Goal: Information Seeking & Learning: Find contact information

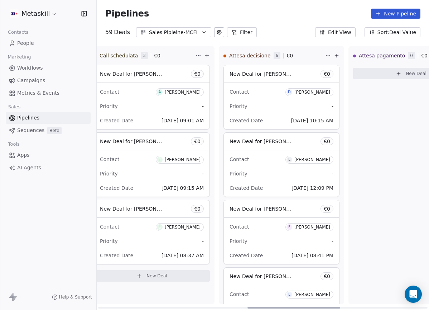
scroll to position [0, 509]
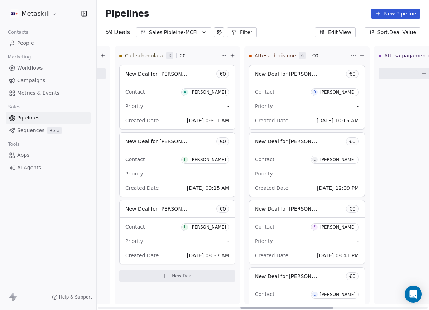
drag, startPoint x: 217, startPoint y: 299, endPoint x: 314, endPoint y: 274, distance: 100.0
click at [314, 307] on div at bounding box center [286, 307] width 93 height 1
click at [218, 163] on span "F [PERSON_NAME]" at bounding box center [205, 159] width 48 height 8
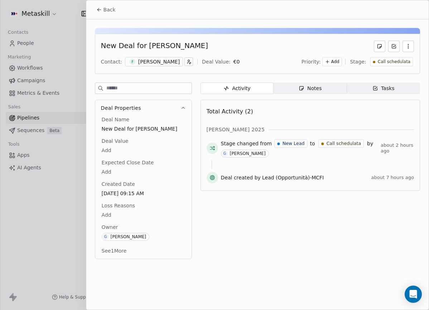
click at [286, 84] on span "Notes Notes" at bounding box center [310, 87] width 73 height 11
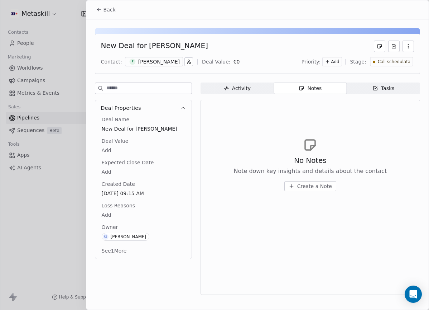
click at [145, 67] on div "New Deal for Federico Iacovella Contact: F Federico Iacovella Deal Value: € 0 P…" at bounding box center [257, 54] width 325 height 40
click at [151, 63] on div "[PERSON_NAME]" at bounding box center [159, 61] width 42 height 7
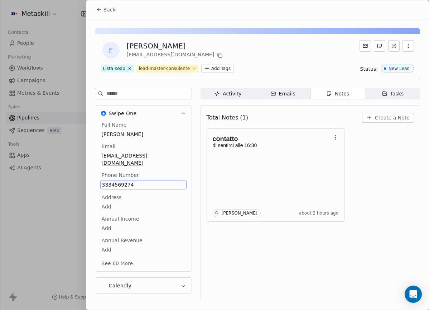
click at [123, 183] on span "3334569274" at bounding box center [143, 184] width 83 height 7
click at [352, 188] on div "contatto di sentirci alle 16:30 G Giulio Roselli about 2 hours ago" at bounding box center [310, 174] width 207 height 93
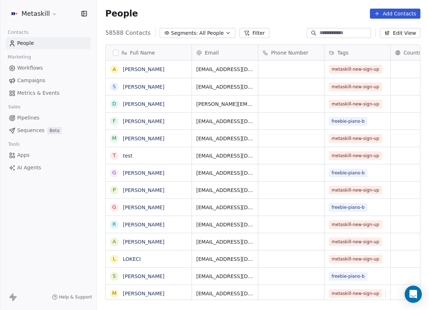
scroll to position [267, 327]
drag, startPoint x: 36, startPoint y: 120, endPoint x: 64, endPoint y: 118, distance: 28.3
click at [36, 120] on span "Pipelines" at bounding box center [28, 118] width 22 height 8
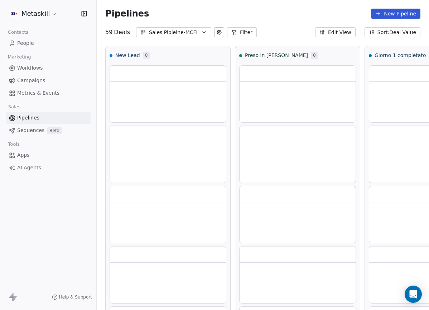
click at [179, 34] on div "Sales Pipleine-MCFI" at bounding box center [173, 33] width 49 height 8
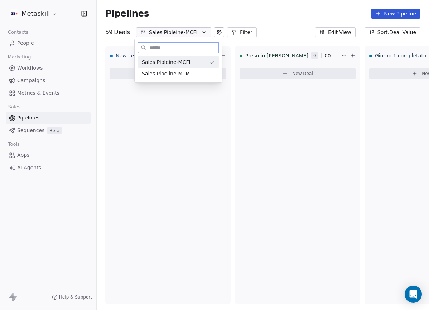
click at [186, 69] on div "Sales Pipeline-MTM" at bounding box center [179, 73] width 82 height 11
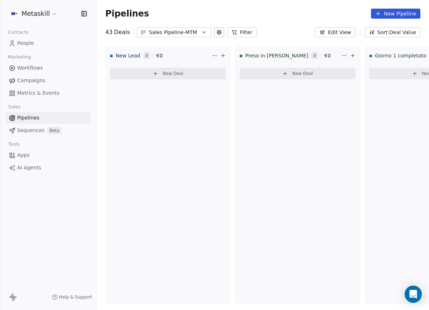
click at [195, 30] on div "Sales Pipeline-MTM" at bounding box center [173, 33] width 49 height 8
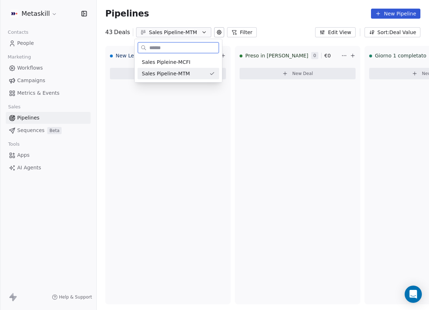
click at [194, 64] on div "Sales Pipleine-MCFI" at bounding box center [178, 62] width 73 height 8
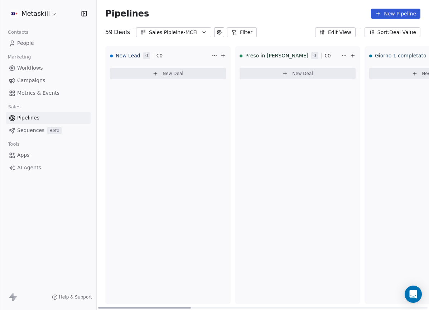
click at [200, 35] on button "Sales Pipleine-MCFI" at bounding box center [173, 32] width 75 height 10
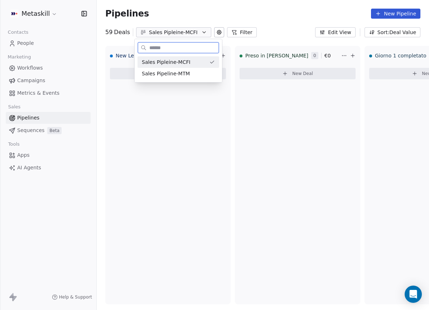
click at [203, 59] on div "Sales Pipleine-MCFI" at bounding box center [174, 62] width 64 height 8
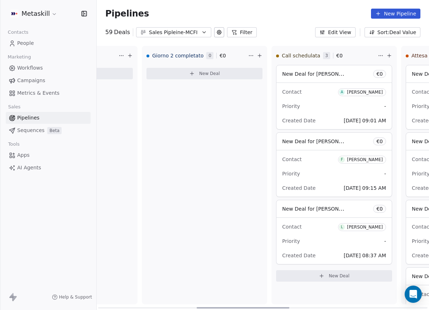
drag, startPoint x: 186, startPoint y: 307, endPoint x: 283, endPoint y: 289, distance: 99.1
click at [284, 307] on div at bounding box center [243, 307] width 93 height 1
click at [373, 161] on div "[PERSON_NAME]" at bounding box center [366, 159] width 36 height 5
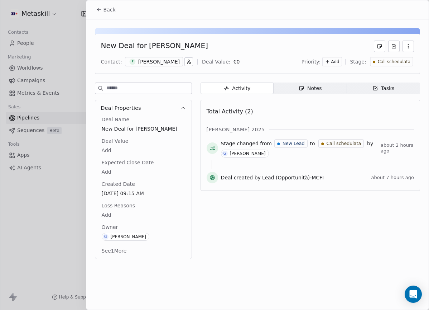
click at [168, 60] on div "[PERSON_NAME]" at bounding box center [159, 61] width 42 height 7
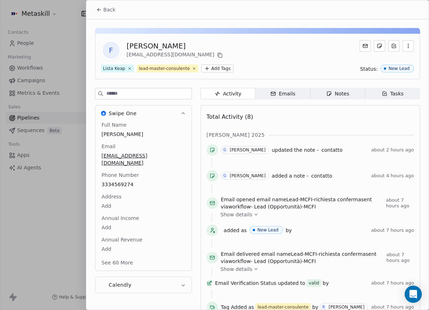
scroll to position [30, 0]
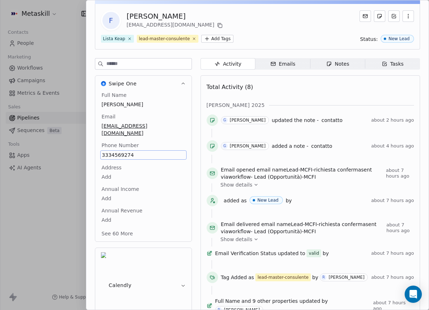
click at [310, 97] on div "Total Activity (8) [PERSON_NAME] 2025 G [PERSON_NAME] updated the note - contat…" at bounding box center [310, 198] width 207 height 236
click at [77, 45] on div at bounding box center [214, 155] width 429 height 310
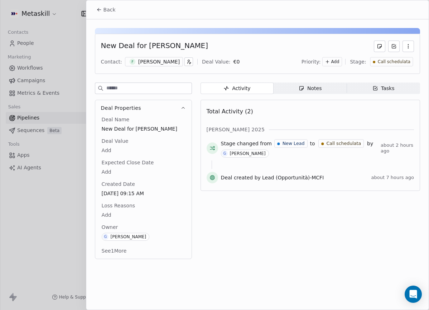
click at [104, 15] on button "Back" at bounding box center [106, 9] width 28 height 13
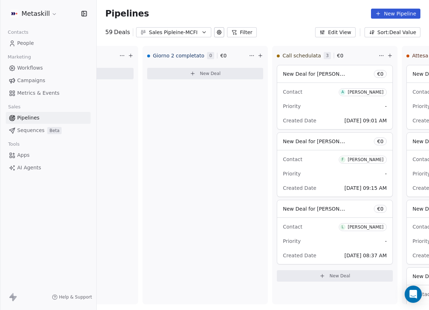
click at [30, 44] on span "People" at bounding box center [25, 43] width 17 height 8
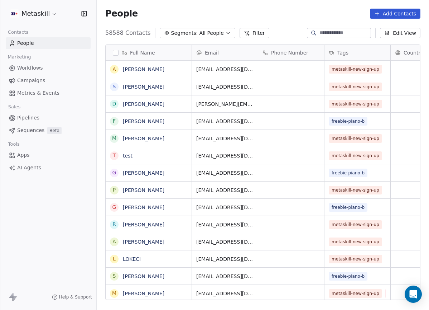
scroll to position [267, 327]
click at [259, 31] on button "Filter" at bounding box center [255, 33] width 30 height 10
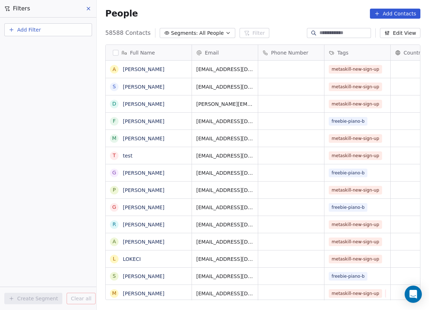
click at [62, 30] on button "Add Filter" at bounding box center [48, 29] width 88 height 13
click at [57, 45] on div "Contact properties" at bounding box center [48, 47] width 73 height 8
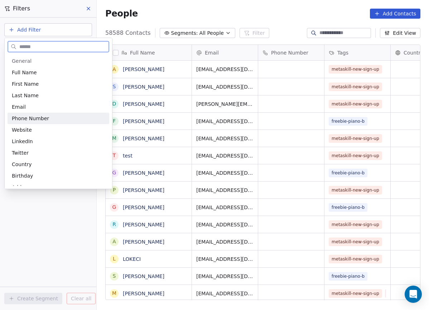
click at [45, 118] on span "Phone Number" at bounding box center [30, 118] width 37 height 7
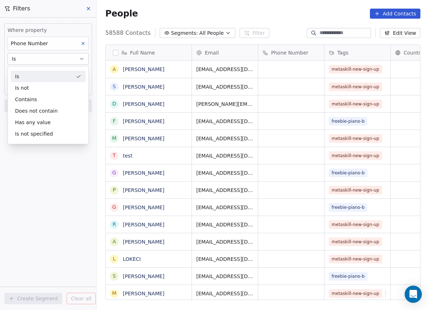
click at [63, 72] on div "Is" at bounding box center [48, 76] width 75 height 11
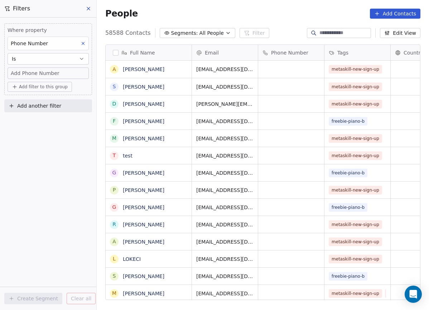
click at [58, 75] on div "Add Phone Number" at bounding box center [48, 73] width 75 height 7
click at [24, 75] on input "**********" at bounding box center [48, 76] width 78 height 14
type input "**********"
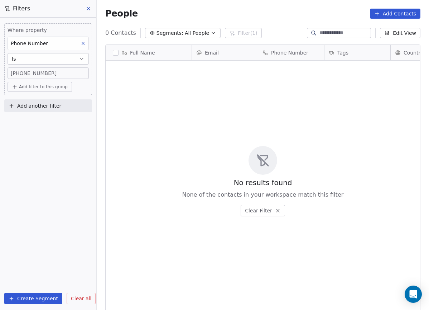
click at [20, 71] on span "[PHONE_NUMBER]‬" at bounding box center [34, 73] width 46 height 7
click at [24, 73] on input "**********" at bounding box center [48, 76] width 78 height 14
click at [22, 74] on input "**********" at bounding box center [48, 76] width 78 height 14
type input "**********"
drag, startPoint x: 87, startPoint y: 12, endPoint x: 90, endPoint y: 16, distance: 5.0
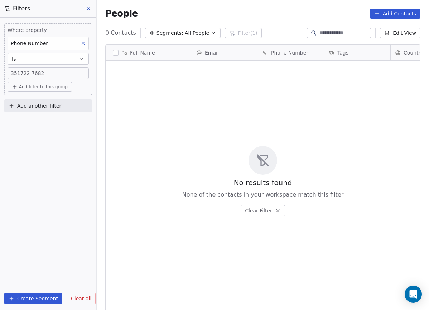
click at [87, 12] on button at bounding box center [88, 9] width 11 height 10
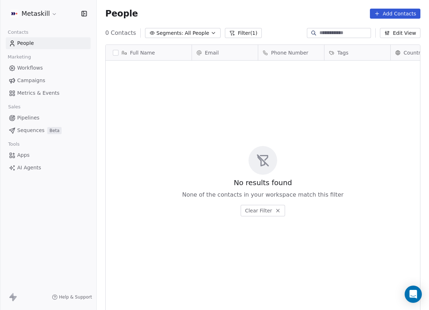
click at [35, 42] on link "People" at bounding box center [48, 43] width 85 height 12
click at [251, 37] on button "Filter (1)" at bounding box center [243, 33] width 37 height 10
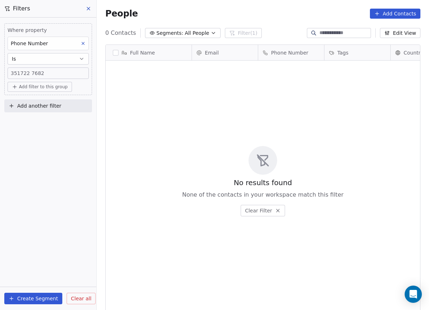
click at [56, 74] on div "351722 7682‬" at bounding box center [48, 73] width 75 height 7
drag, startPoint x: 60, startPoint y: 73, endPoint x: -3, endPoint y: 80, distance: 63.5
click at [0, 80] on html "**********" at bounding box center [214, 155] width 429 height 310
drag, startPoint x: 66, startPoint y: 73, endPoint x: 11, endPoint y: 70, distance: 55.3
click at [11, 70] on input "**********" at bounding box center [48, 76] width 78 height 14
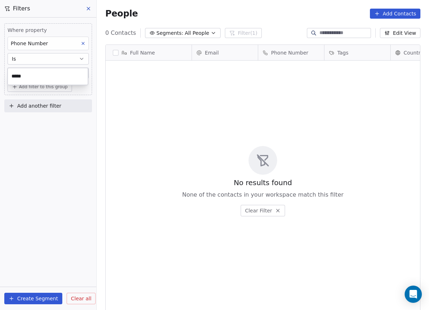
type input "******"
drag, startPoint x: 156, startPoint y: 118, endPoint x: 156, endPoint y: 123, distance: 4.3
click at [156, 123] on div "No results found None of the contacts in your workspace match this filter Clear…" at bounding box center [263, 181] width 315 height 238
click at [62, 73] on div "351722" at bounding box center [48, 73] width 75 height 7
click at [0, 75] on html "Metaskill Contacts People Marketing Workflows Campaigns Metrics & Events Sales …" at bounding box center [214, 155] width 429 height 310
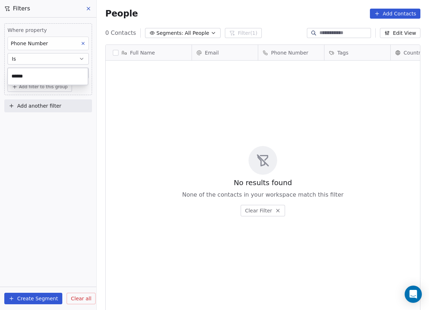
drag, startPoint x: 80, startPoint y: 75, endPoint x: 54, endPoint y: 80, distance: 26.3
click at [51, 83] on input "******" at bounding box center [48, 76] width 78 height 14
drag, startPoint x: 53, startPoint y: 78, endPoint x: -3, endPoint y: 76, distance: 56.3
click at [0, 76] on html "Metaskill Contacts People Marketing Workflows Campaigns Metrics & Events Sales …" at bounding box center [214, 155] width 429 height 310
drag, startPoint x: 41, startPoint y: 75, endPoint x: 18, endPoint y: 75, distance: 22.6
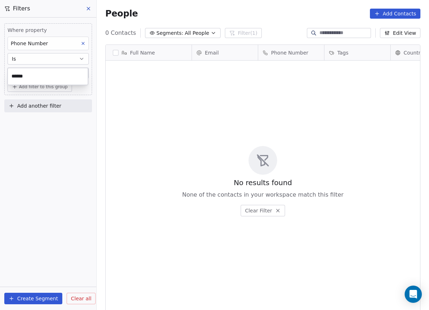
click at [18, 75] on input "******" at bounding box center [48, 76] width 78 height 14
click at [13, 77] on input "******" at bounding box center [48, 76] width 78 height 14
click at [40, 78] on input "**" at bounding box center [48, 76] width 78 height 14
type input "*"
click at [349, 169] on html "Metaskill Contacts People Marketing Workflows Campaigns Metrics & Events Sales …" at bounding box center [214, 155] width 429 height 310
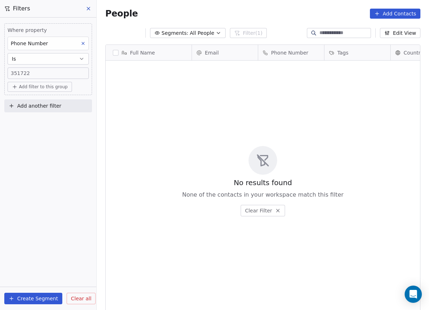
click at [336, 32] on input at bounding box center [345, 32] width 50 height 7
paste input "**********"
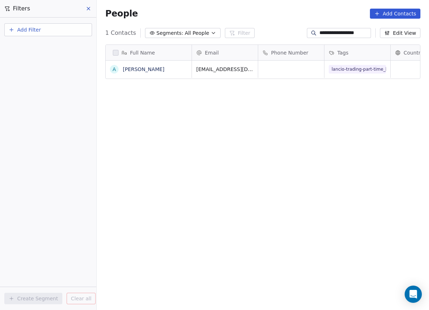
type input "**********"
click at [149, 70] on link "[PERSON_NAME]" at bounding box center [144, 69] width 42 height 6
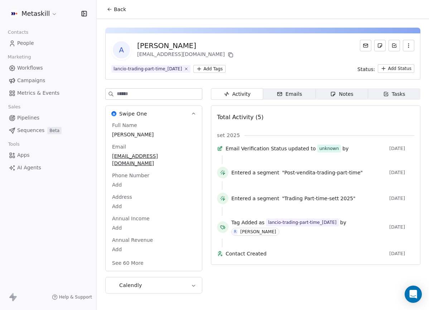
click at [172, 72] on div "lancio-trading-part-time_[DATE]" at bounding box center [148, 69] width 68 height 6
click at [273, 79] on div "A [PERSON_NAME] [EMAIL_ADDRESS][DOMAIN_NAME] lancio-trading-part-time_[DATE] Ad…" at bounding box center [262, 56] width 315 height 46
click at [359, 100] on div "Activity Activity Emails Emails Notes Notes Tasks Tasks Total Activity (5) set …" at bounding box center [316, 222] width 210 height 268
click at [356, 98] on span "Notes Notes" at bounding box center [342, 93] width 52 height 11
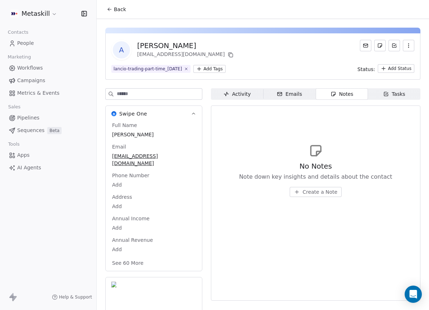
click at [247, 96] on div "Activity" at bounding box center [237, 94] width 27 height 8
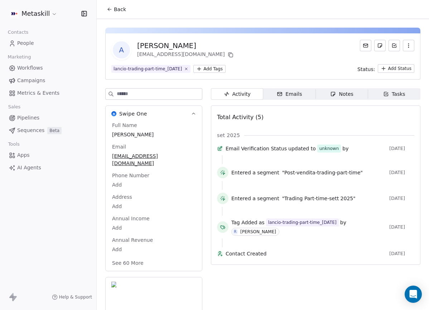
click at [121, 48] on span "A" at bounding box center [121, 49] width 17 height 17
click at [173, 48] on div "[PERSON_NAME]" at bounding box center [186, 45] width 98 height 10
click at [234, 45] on div "A [PERSON_NAME] [EMAIL_ADDRESS][DOMAIN_NAME]" at bounding box center [262, 50] width 303 height 20
click at [389, 71] on html "Metaskill Contacts People Marketing Workflows Campaigns Metrics & Events Sales …" at bounding box center [214, 155] width 429 height 310
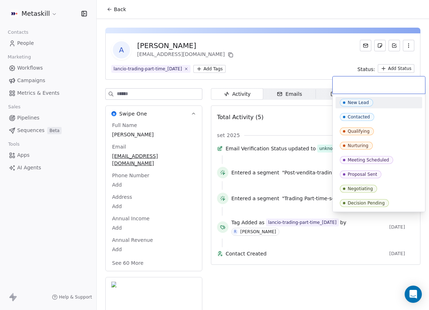
click at [297, 66] on html "Metaskill Contacts People Marketing Workflows Campaigns Metrics & Events Sales …" at bounding box center [214, 155] width 429 height 310
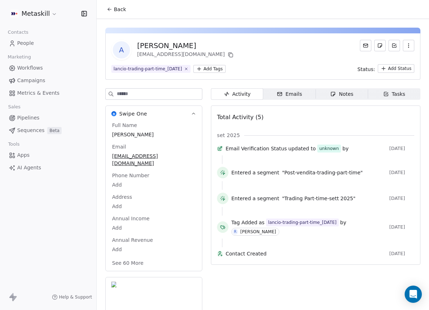
click at [116, 8] on span "Back" at bounding box center [120, 9] width 12 height 7
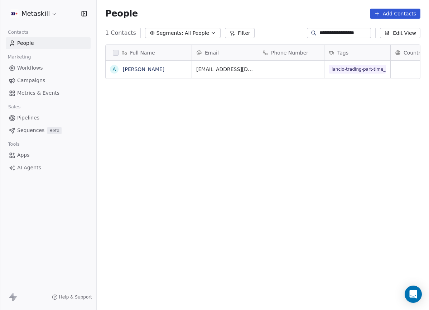
scroll to position [267, 327]
drag, startPoint x: 170, startPoint y: 109, endPoint x: 101, endPoint y: 72, distance: 78.5
click at [169, 109] on div "Full Name A [PERSON_NAME] Email Phone Number Tags Country Website Job Title Sta…" at bounding box center [263, 175] width 332 height 272
click at [33, 120] on span "Pipelines" at bounding box center [28, 118] width 22 height 8
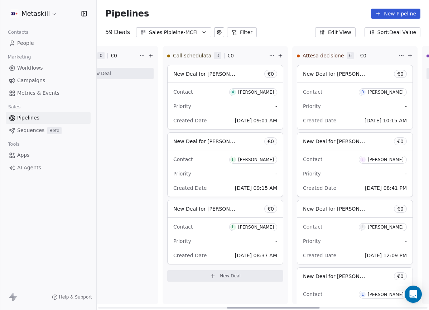
scroll to position [0, 413]
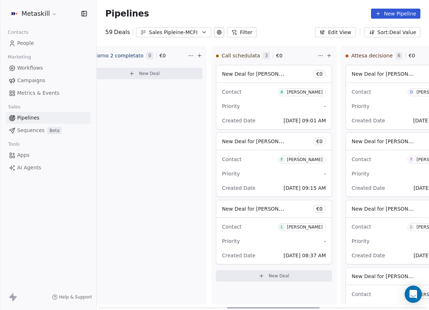
drag, startPoint x: 182, startPoint y: 307, endPoint x: 297, endPoint y: 311, distance: 115.5
click at [297, 308] on div at bounding box center [273, 307] width 93 height 1
click at [317, 162] on span "F [PERSON_NAME]" at bounding box center [302, 159] width 48 height 8
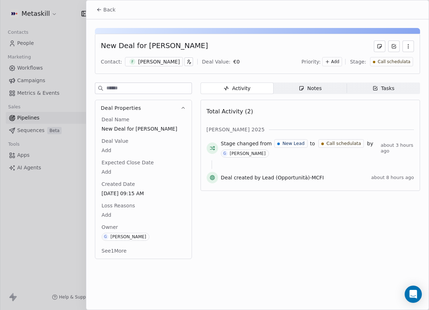
click at [168, 58] on div "[PERSON_NAME]" at bounding box center [159, 61] width 42 height 7
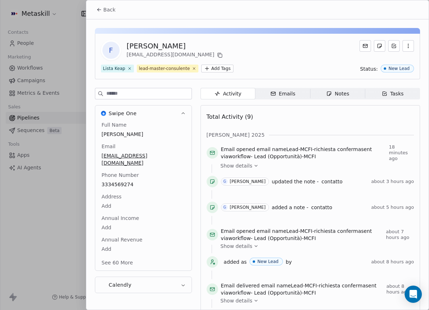
scroll to position [30, 0]
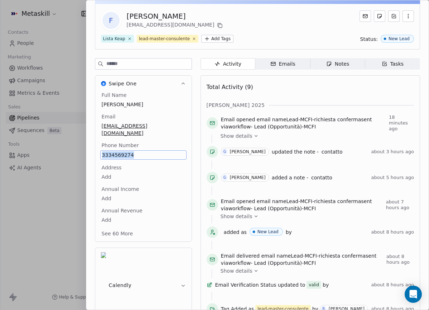
click at [150, 157] on span "3334569274" at bounding box center [143, 154] width 83 height 7
click at [178, 176] on body "Metaskill Contacts People Marketing Workflows Campaigns Metrics & Events Sales …" at bounding box center [214, 155] width 429 height 310
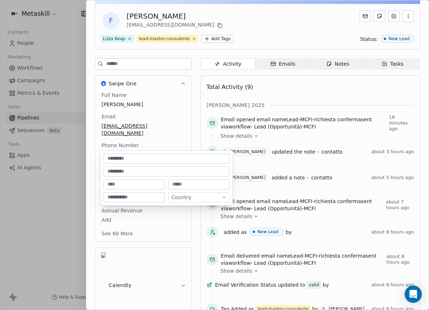
scroll to position [51, 0]
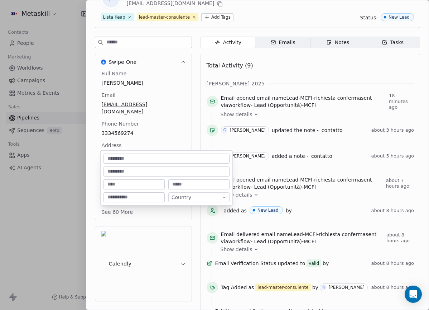
click at [174, 133] on html "Metaskill Contacts People Marketing Workflows Campaigns Metrics & Events Sales …" at bounding box center [214, 155] width 429 height 310
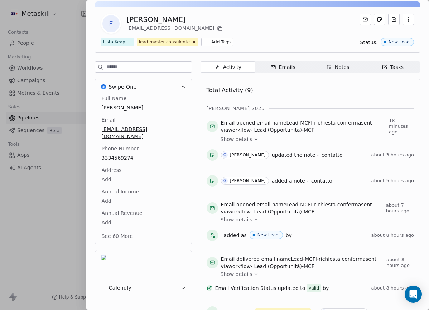
scroll to position [23, 0]
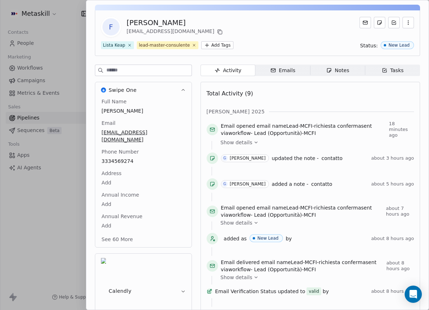
click at [349, 72] on span "Notes Notes" at bounding box center [337, 69] width 55 height 11
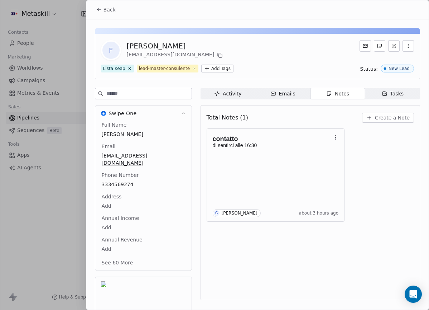
click at [376, 115] on button "Create a Note" at bounding box center [388, 117] width 52 height 10
click at [346, 168] on div "**********" at bounding box center [214, 155] width 429 height 180
click at [219, 56] on icon at bounding box center [220, 55] width 3 height 3
click at [375, 119] on button "Create a Note" at bounding box center [388, 117] width 52 height 10
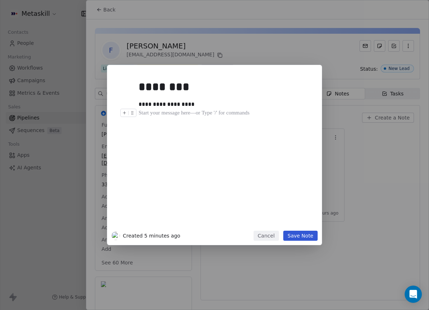
click at [260, 111] on div at bounding box center [225, 113] width 173 height 9
click at [200, 101] on div "**********" at bounding box center [223, 104] width 168 height 9
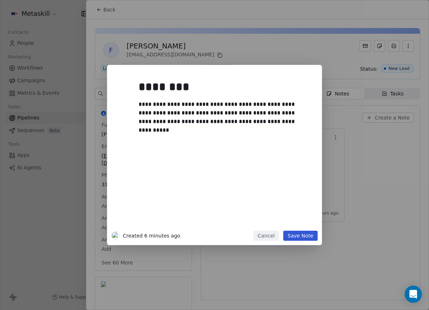
click at [297, 235] on button "Save Note" at bounding box center [300, 235] width 34 height 10
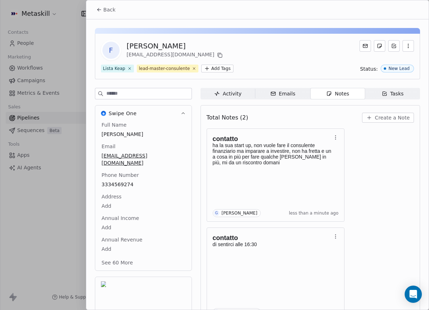
click at [116, 13] on button "Back" at bounding box center [106, 9] width 28 height 13
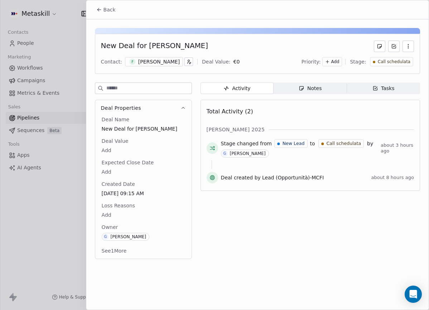
click at [385, 66] on div "Call schedulata" at bounding box center [391, 61] width 43 height 9
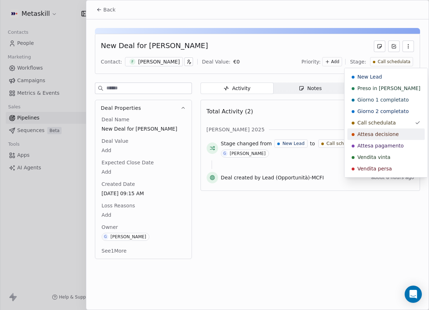
click at [390, 135] on span "Attesa decisione" at bounding box center [379, 133] width 42 height 7
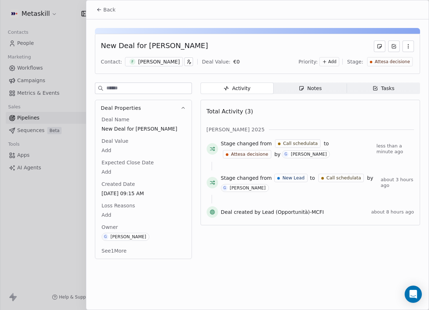
click at [105, 7] on span "Back" at bounding box center [110, 9] width 12 height 7
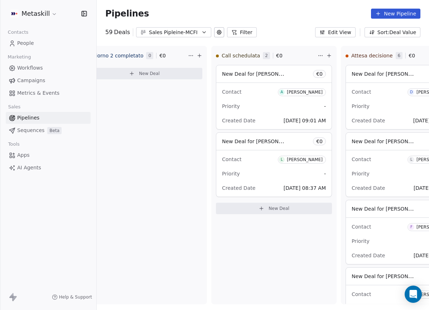
click at [169, 33] on div "Sales Pipleine-MCFI" at bounding box center [173, 33] width 49 height 8
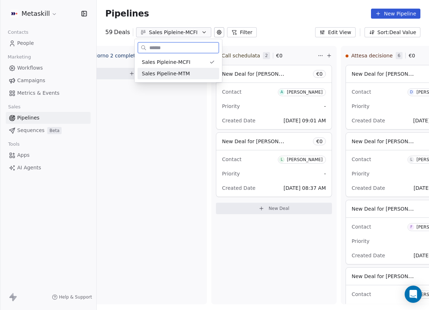
click at [186, 69] on div "Sales Pipeline-MTM" at bounding box center [179, 73] width 82 height 11
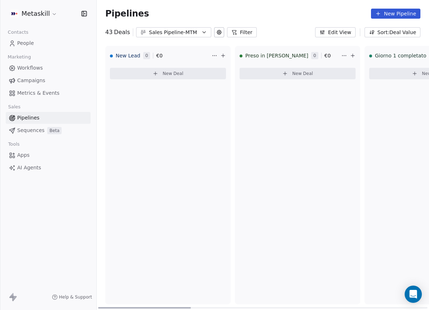
drag, startPoint x: 191, startPoint y: 306, endPoint x: 219, endPoint y: 306, distance: 28.3
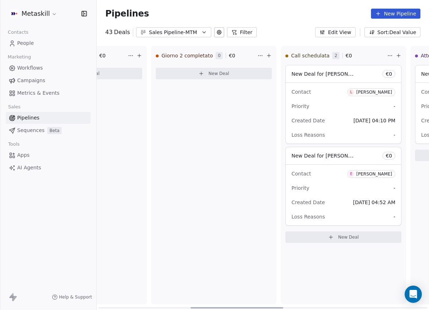
scroll to position [0, 354]
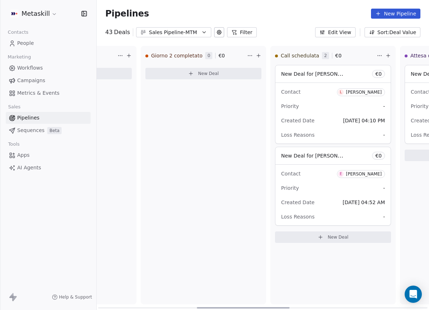
drag, startPoint x: 189, startPoint y: 307, endPoint x: 287, endPoint y: 301, distance: 98.7
click at [287, 307] on div at bounding box center [243, 307] width 93 height 1
click at [350, 187] on div "Priority -" at bounding box center [333, 187] width 104 height 11
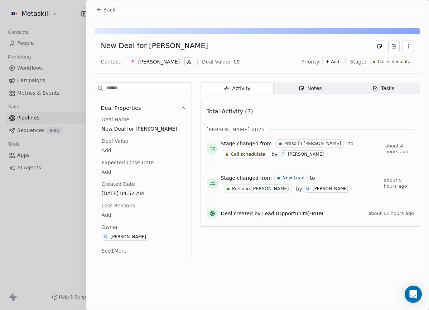
click at [322, 83] on span "Notes Notes" at bounding box center [310, 87] width 73 height 11
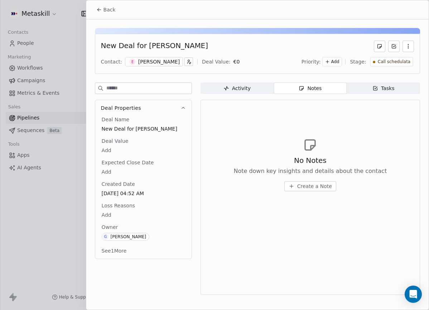
drag, startPoint x: 163, startPoint y: 67, endPoint x: 201, endPoint y: 74, distance: 39.3
click at [163, 67] on div "New Deal for [PERSON_NAME] Contact: E [PERSON_NAME] Deal Value: € 0 Priority: A…" at bounding box center [257, 54] width 325 height 40
click at [151, 67] on div "Contact: E [PERSON_NAME] Deal Value: € 0 Priority: Add Stage: Call schedulata" at bounding box center [257, 61] width 313 height 11
click at [154, 63] on div "[PERSON_NAME]" at bounding box center [159, 61] width 42 height 7
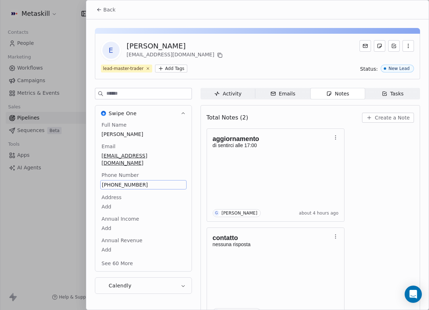
scroll to position [20, 0]
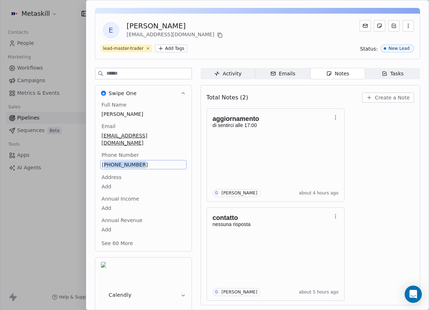
click at [120, 161] on span "[PHONE_NUMBER]" at bounding box center [143, 164] width 83 height 7
click at [120, 158] on input "**********" at bounding box center [140, 161] width 77 height 14
click at [372, 136] on html "Metaskill Contacts People Marketing Workflows Campaigns Metrics & Events Sales …" at bounding box center [214, 155] width 429 height 310
